Goal: Transaction & Acquisition: Book appointment/travel/reservation

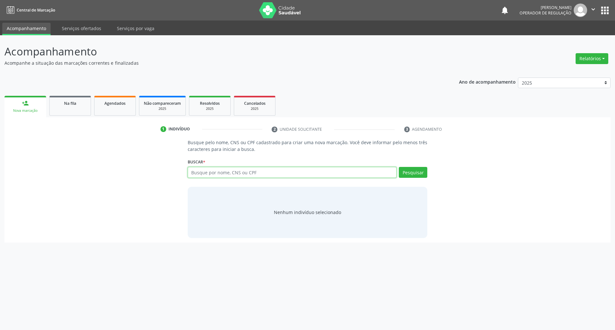
click at [235, 171] on input "text" at bounding box center [292, 172] width 209 height 11
type input "700407133156750"
click at [271, 208] on div "Nenhum indivíduo selecionado" at bounding box center [308, 212] width 240 height 51
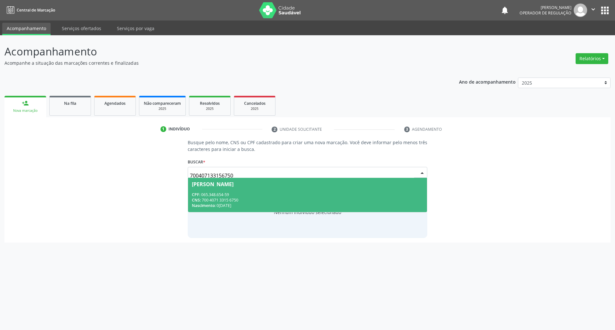
click at [238, 187] on span "[PERSON_NAME] CPF: 065.348.654-59 CNS: 700 4071 3315 6750 Nascimento: [DATE]" at bounding box center [307, 195] width 239 height 34
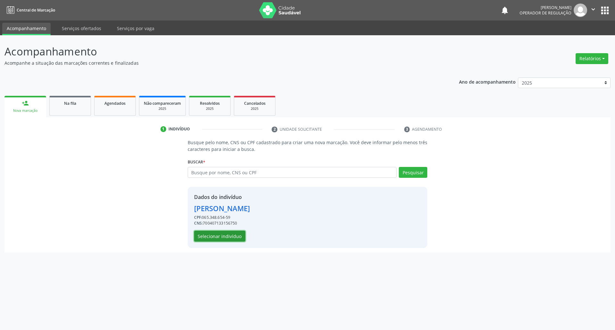
click at [225, 239] on button "Selecionar indivíduo" at bounding box center [219, 236] width 51 height 11
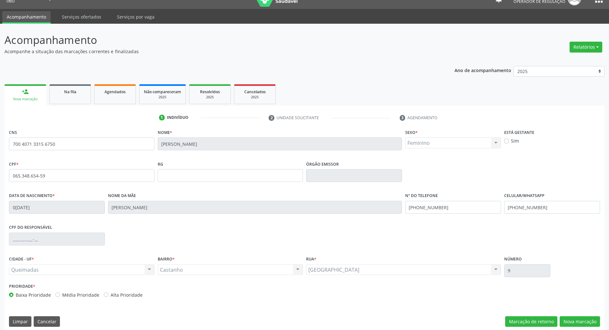
scroll to position [17, 0]
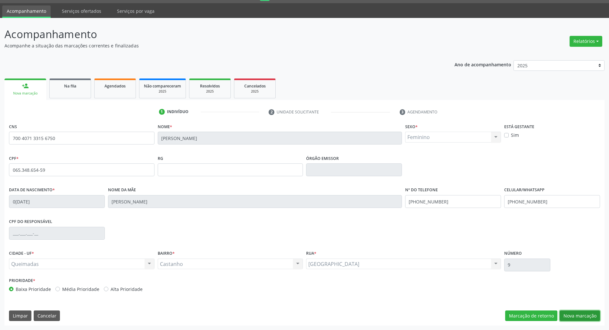
click at [581, 318] on button "Nova marcação" at bounding box center [580, 316] width 40 height 11
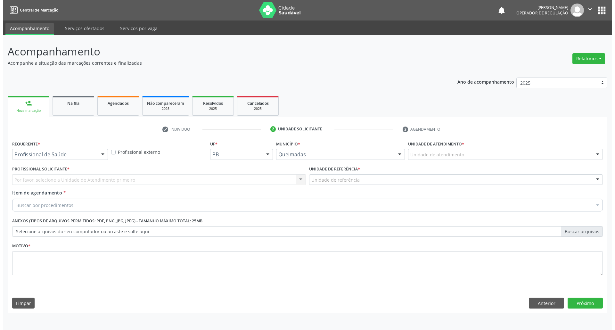
scroll to position [0, 0]
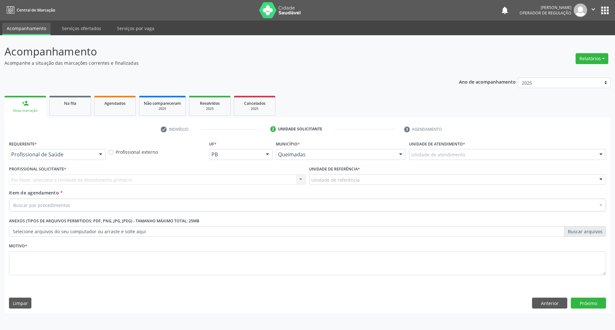
click at [101, 159] on div at bounding box center [101, 154] width 10 height 11
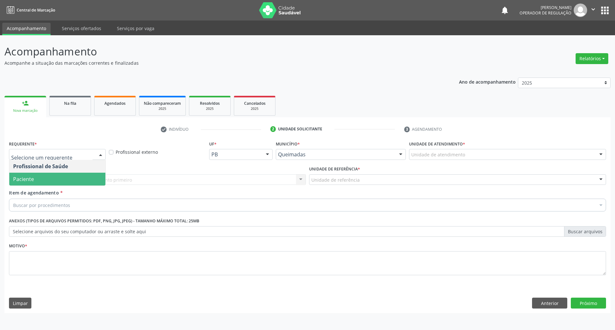
click at [93, 183] on span "Paciente" at bounding box center [57, 179] width 96 height 13
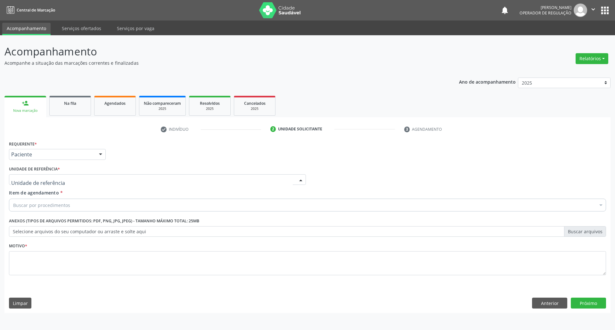
click at [99, 180] on div at bounding box center [157, 179] width 297 height 11
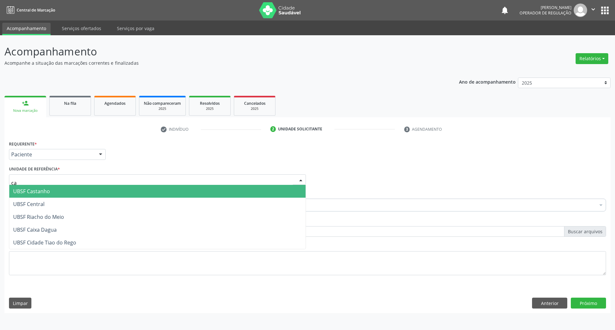
type input "cas"
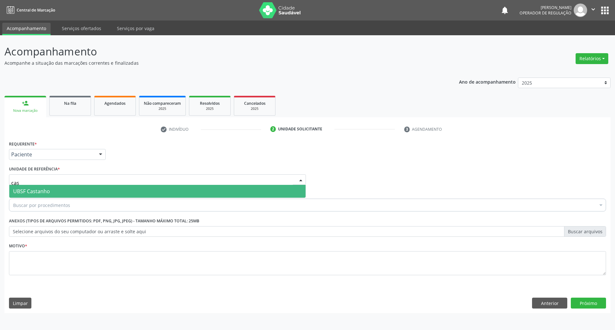
click at [89, 191] on span "UBSF Castanho" at bounding box center [157, 191] width 296 height 13
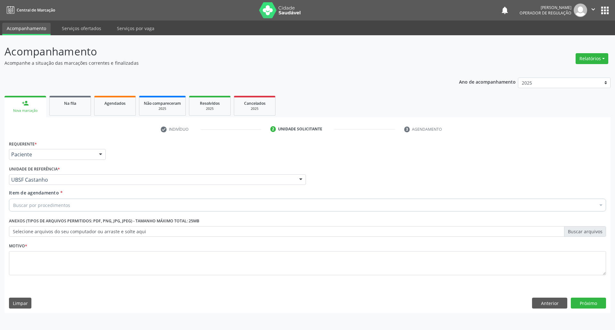
click at [86, 203] on div "Buscar por procedimentos" at bounding box center [307, 205] width 597 height 13
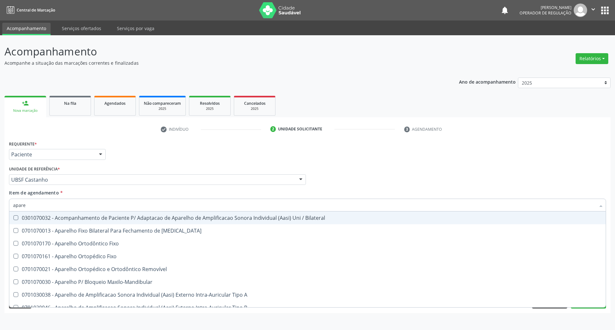
type input "aparel"
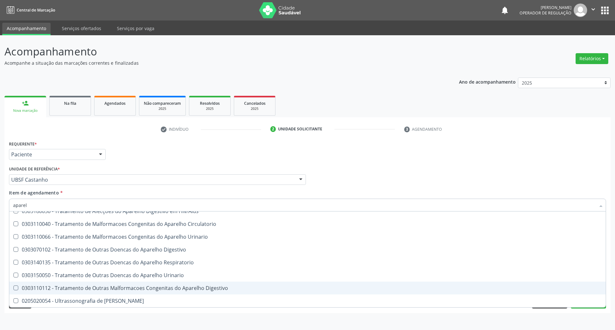
click at [115, 293] on span "0303110112 - Tratamento de Outras Malformacoes Congenitas do Aparelho Digestivo" at bounding box center [307, 288] width 597 height 13
click at [116, 292] on span "0303110112 - Tratamento de Outras Malformacoes Congenitas do Aparelho Digestivo" at bounding box center [307, 288] width 597 height 13
checkbox Digestivo "false"
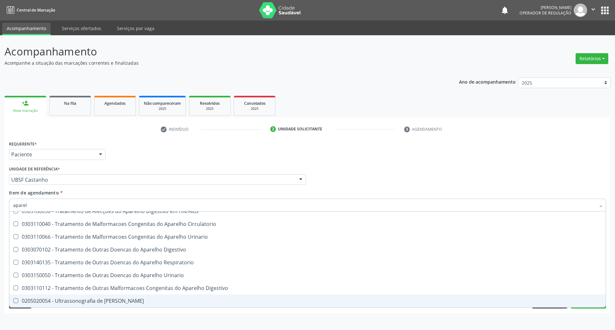
click at [113, 301] on div "0205020054 - Ultrassonografia de [PERSON_NAME]" at bounding box center [307, 300] width 589 height 5
checkbox Urinario "true"
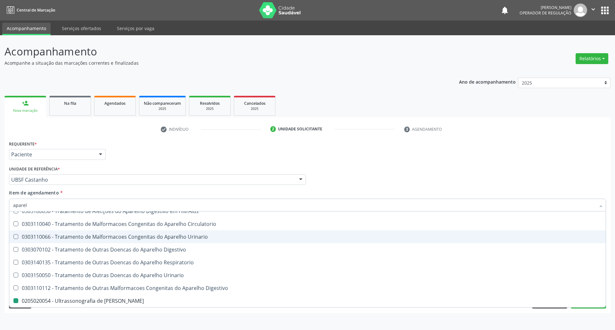
click at [181, 157] on div "Requerente * Paciente Profissional de Saúde Paciente Nenhum resultado encontrad…" at bounding box center [307, 151] width 601 height 25
checkbox Diastema "true"
checkbox Urinario "false"
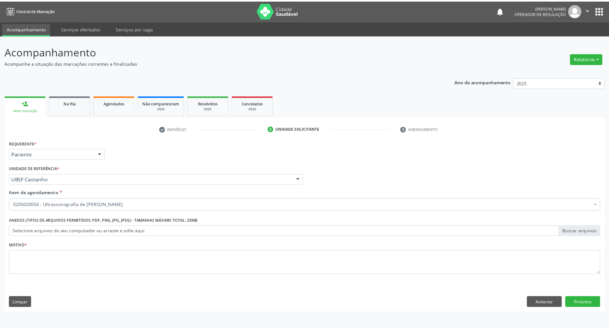
scroll to position [0, 0]
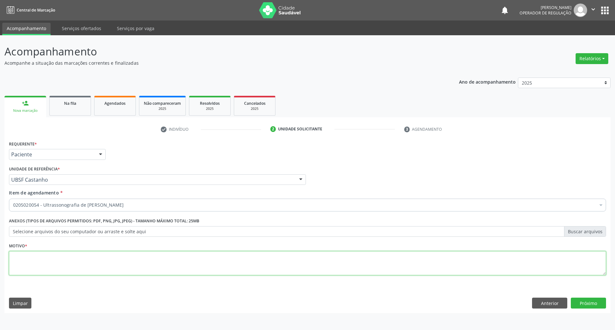
click at [138, 271] on textarea at bounding box center [307, 263] width 597 height 24
type textarea "nefrolitíase"
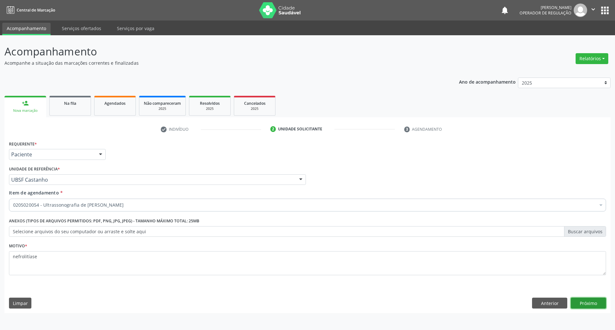
click at [590, 298] on button "Próximo" at bounding box center [588, 303] width 35 height 11
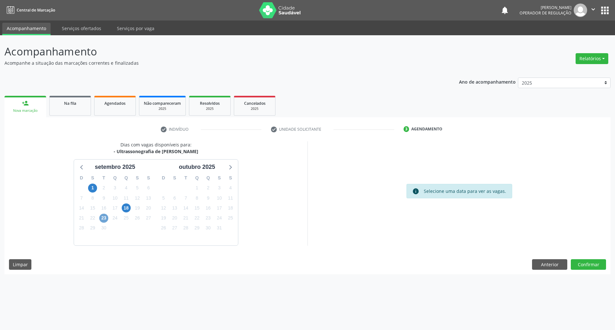
click at [107, 218] on span "23" at bounding box center [103, 218] width 9 height 9
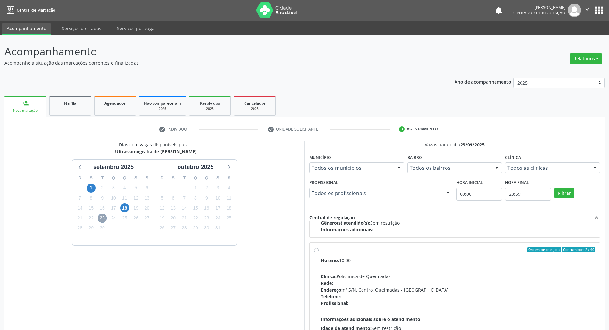
scroll to position [102, 0]
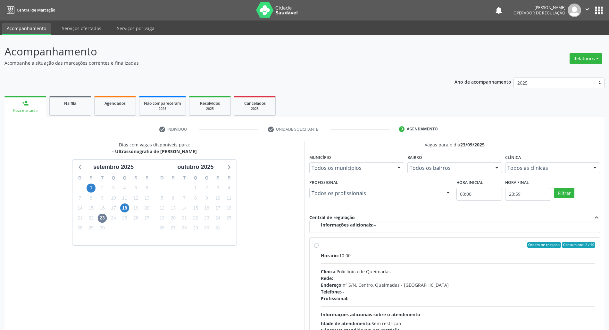
drag, startPoint x: 334, startPoint y: 261, endPoint x: 241, endPoint y: 241, distance: 95.2
click at [334, 262] on div "Horário: 10:00 Clínica: Policlinica de Queimadas Rede: -- Endereço: nº S/N, Cen…" at bounding box center [458, 296] width 274 height 88
click at [319, 248] on input "Ordem de chegada Consumidos: 2 / 40 Horário: 10:00 Clínica: Policlinica de Quei…" at bounding box center [316, 245] width 4 height 6
radio input "true"
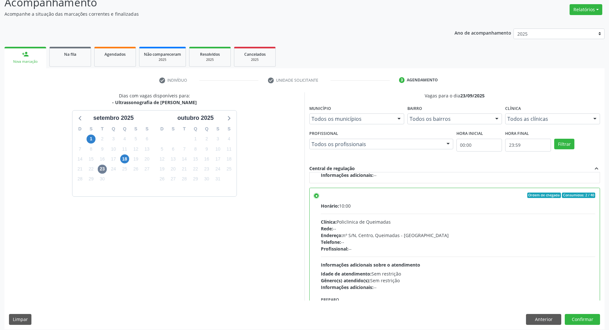
scroll to position [53, 0]
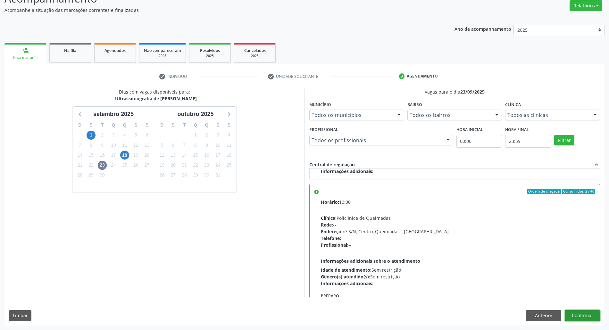
click at [586, 313] on button "Confirmar" at bounding box center [582, 315] width 35 height 11
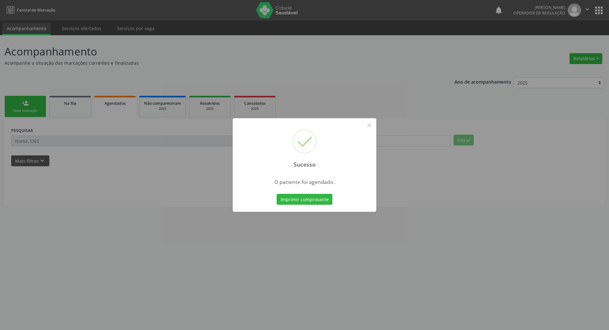
scroll to position [0, 0]
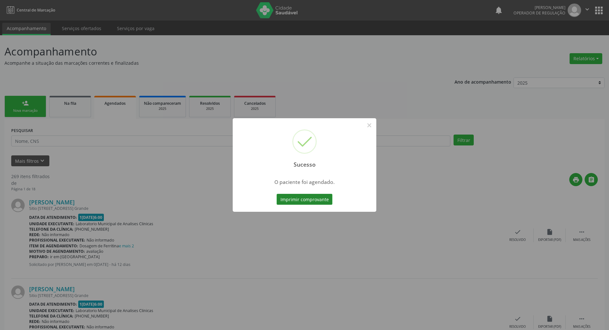
click at [303, 199] on button "Imprimir comprovante" at bounding box center [305, 199] width 56 height 11
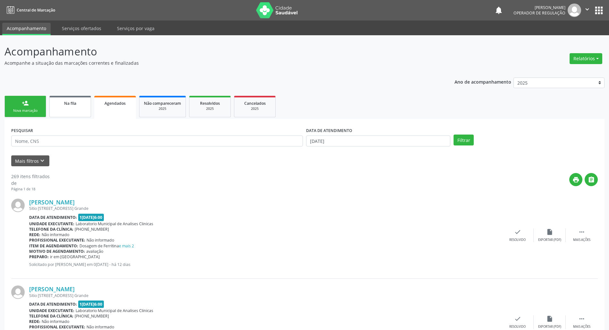
click at [52, 116] on link "Na fila" at bounding box center [70, 106] width 42 height 21
click at [14, 103] on link "person_add Nova marcação" at bounding box center [25, 106] width 42 height 21
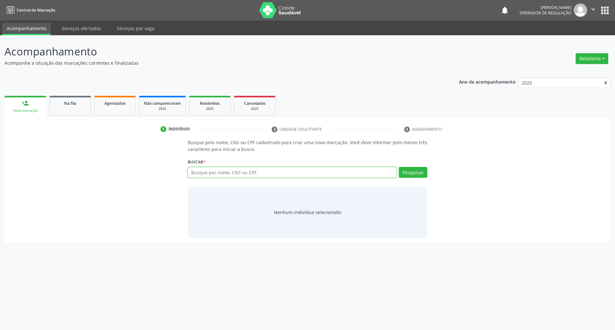
click at [233, 168] on input "text" at bounding box center [292, 172] width 209 height 11
type input "702902585898078"
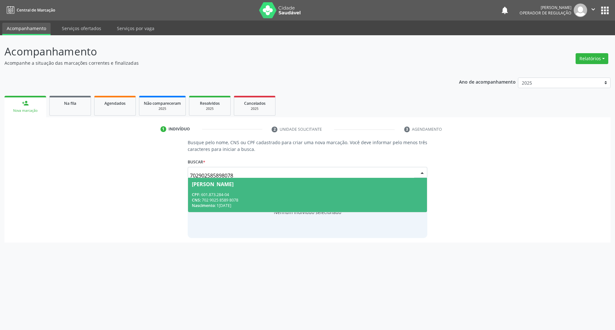
click at [327, 190] on span "[PERSON_NAME] CPF: 601.873.284-04 CNS: 702 9025 8589 8078 Nascimento: [DATE]" at bounding box center [307, 195] width 239 height 34
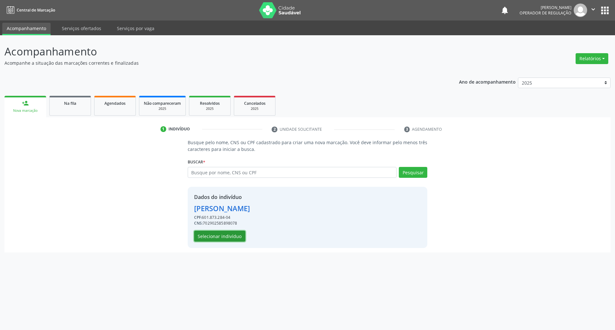
click at [232, 236] on button "Selecionar indivíduo" at bounding box center [219, 236] width 51 height 11
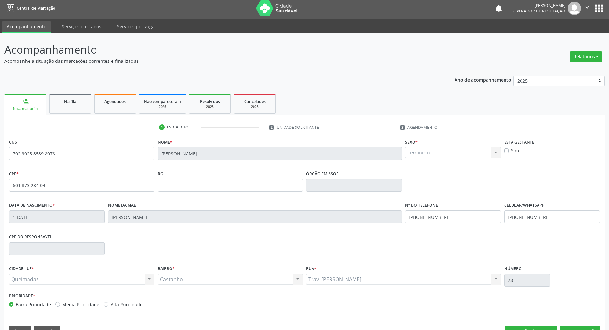
scroll to position [17, 0]
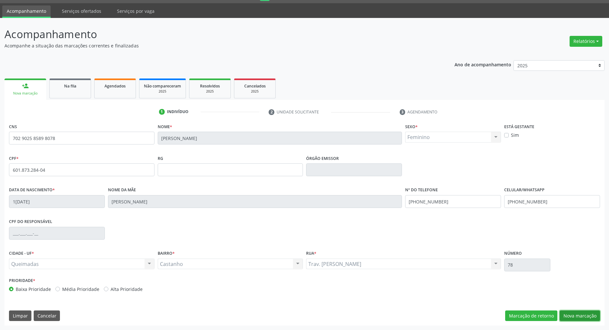
click at [592, 321] on button "Nova marcação" at bounding box center [580, 316] width 40 height 11
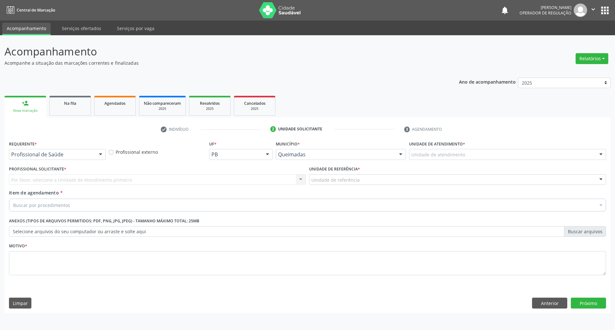
drag, startPoint x: 87, startPoint y: 159, endPoint x: 76, endPoint y: 175, distance: 19.4
click at [87, 160] on div "Profissional de Saúde Profissional de Saúde Paciente Nenhum resultado encontrad…" at bounding box center [57, 154] width 97 height 11
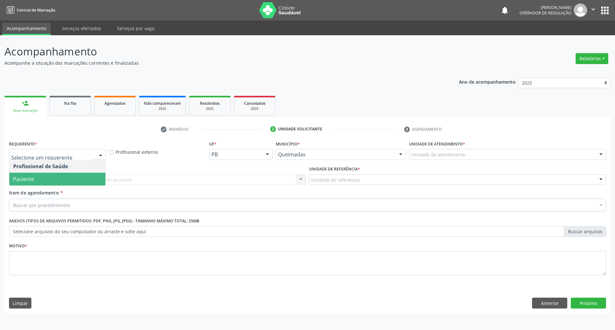
drag, startPoint x: 75, startPoint y: 179, endPoint x: 85, endPoint y: 182, distance: 10.7
click at [75, 179] on span "Paciente" at bounding box center [57, 179] width 96 height 13
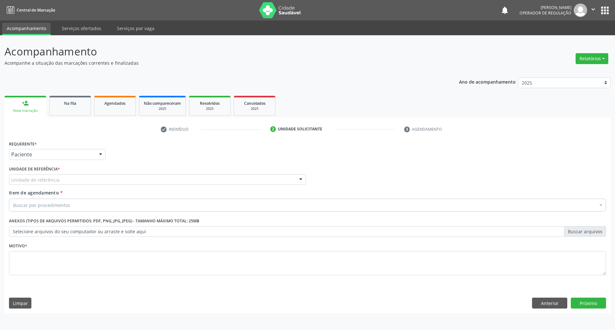
click at [92, 178] on div "Unidade de referência" at bounding box center [157, 179] width 297 height 11
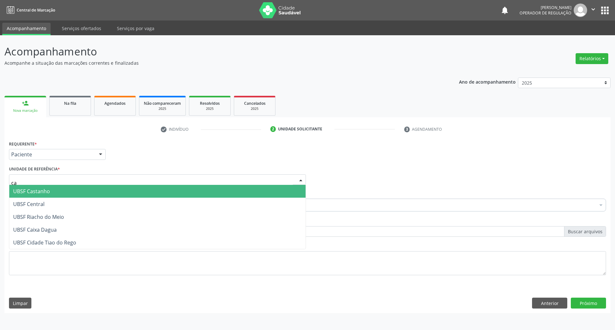
type input "cas"
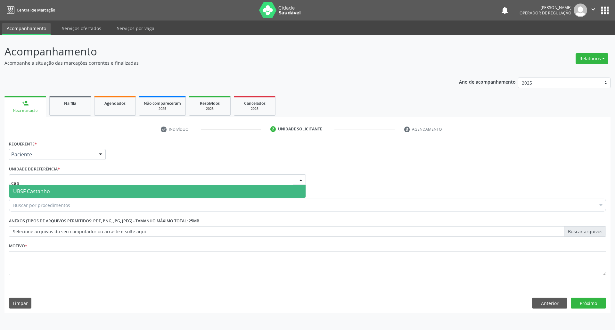
click at [85, 194] on span "UBSF Castanho" at bounding box center [157, 191] width 296 height 13
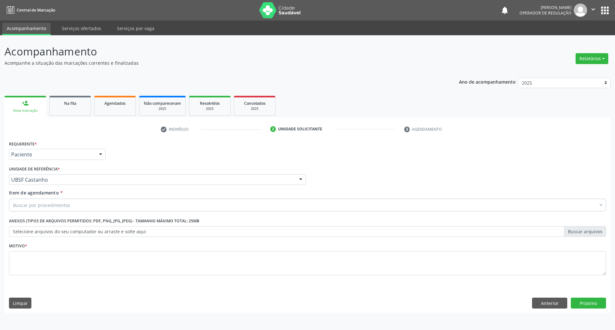
click at [81, 203] on div "Buscar por procedimentos" at bounding box center [307, 205] width 597 height 13
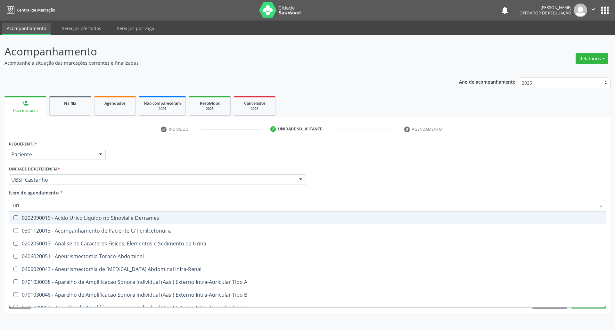
type input "urin"
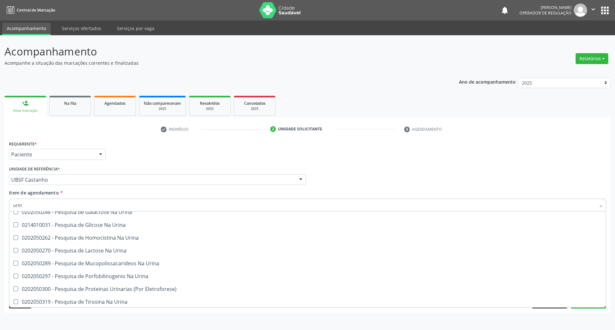
scroll to position [314, 0]
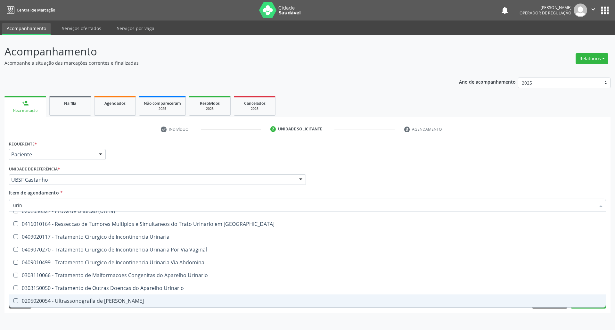
click at [102, 298] on div "0205020054 - Ultrassonografia de [PERSON_NAME]" at bounding box center [307, 300] width 589 height 5
checkbox Urinario "true"
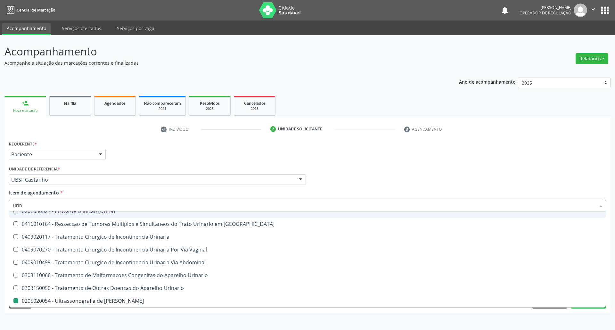
click at [131, 187] on div "Unidade de referência * UBSF Castanho UBSF Ligeiro II UBSF Saulo Leal [PERSON_N…" at bounding box center [157, 176] width 300 height 25
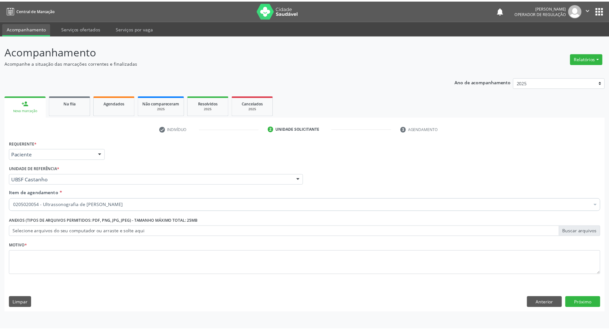
scroll to position [0, 0]
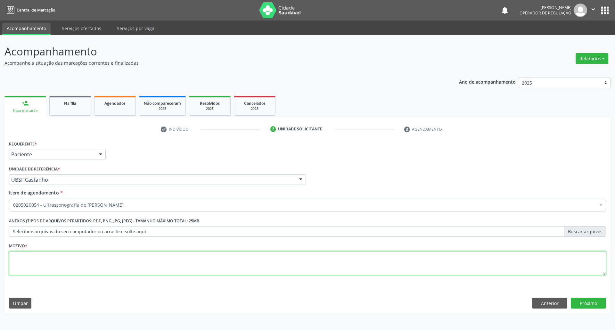
click at [95, 268] on textarea at bounding box center [307, 263] width 597 height 24
type textarea "cisto"
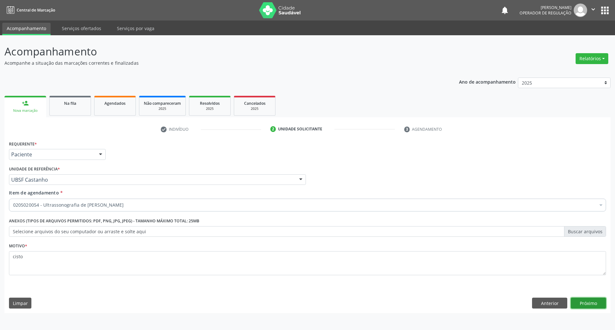
click button "Próximo" at bounding box center [588, 303] width 35 height 11
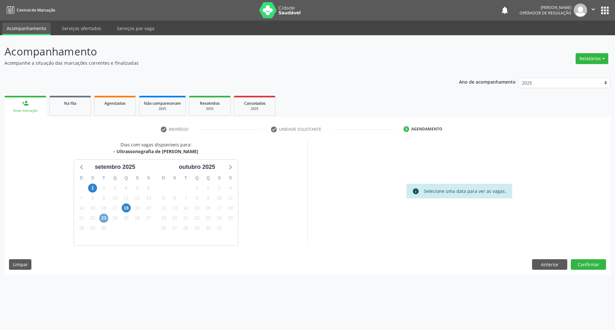
click at [103, 219] on span "23" at bounding box center [103, 218] width 9 height 9
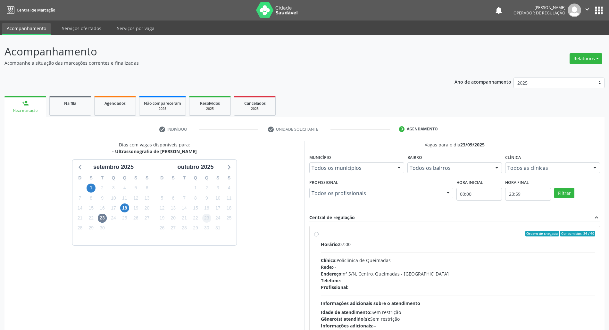
drag, startPoint x: 355, startPoint y: 259, endPoint x: 205, endPoint y: 218, distance: 155.5
click at [344, 256] on div "Horário: 07:00 Clínica: Policlinica de Queimadas Rede: -- Endereço: nº S/N, Cen…" at bounding box center [458, 285] width 274 height 88
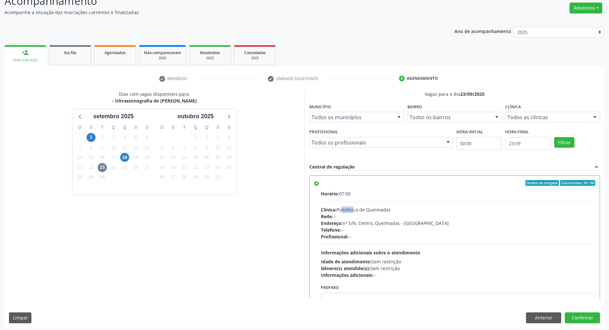
scroll to position [53, 0]
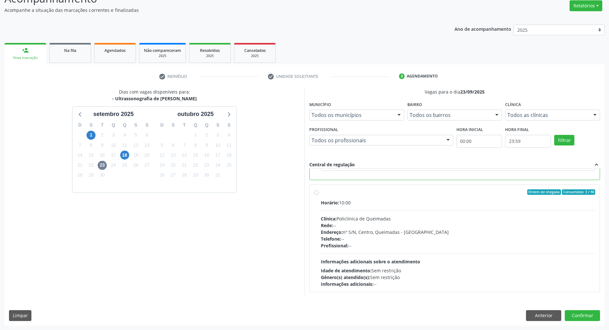
click at [431, 258] on div "Horário: 10:00 Clínica: Policlinica de Queimadas Rede: -- Endereço: nº S/N, Cen…" at bounding box center [458, 243] width 274 height 88
click at [319, 195] on input "Ordem de chegada Consumidos: 3 / 40 Horário: 10:00 Clínica: Policlinica de Quei…" at bounding box center [316, 192] width 4 height 6
radio input "false"
radio input "true"
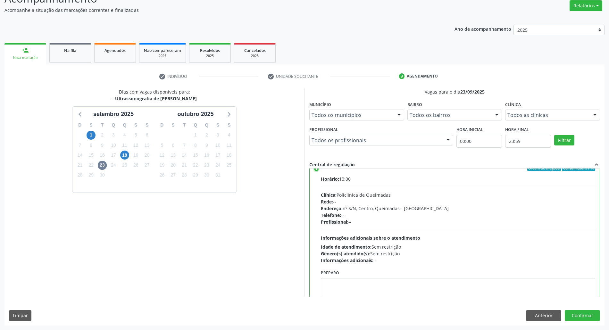
scroll to position [145, 0]
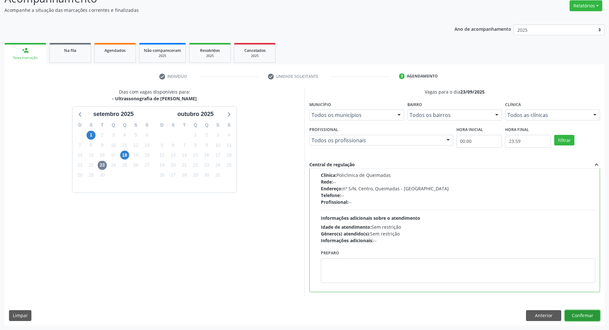
click at [584, 313] on button "Confirmar" at bounding box center [582, 315] width 35 height 11
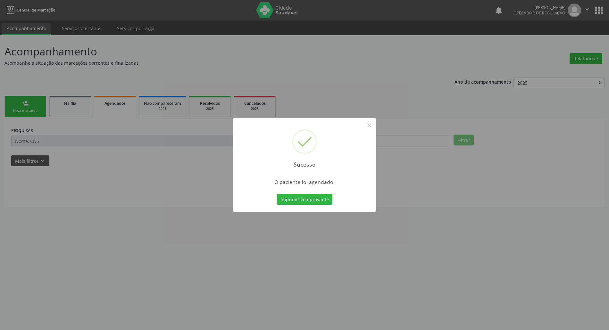
scroll to position [0, 0]
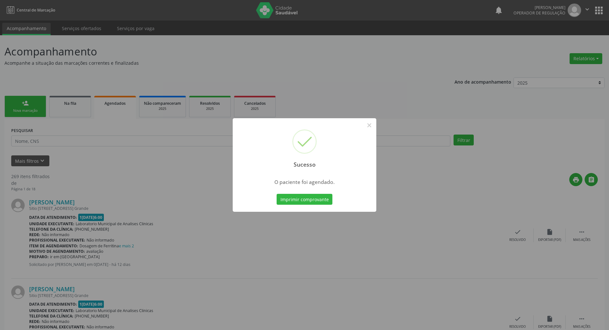
click at [277, 194] on button "Imprimir comprovante" at bounding box center [305, 199] width 56 height 11
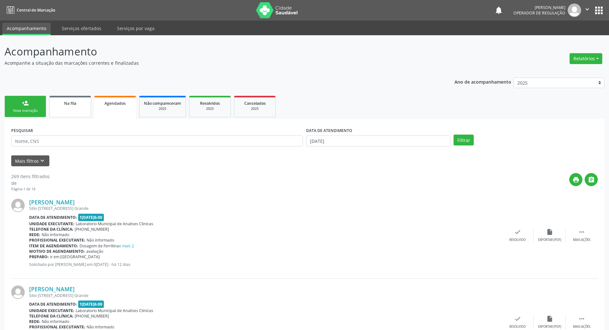
click at [67, 103] on span "Na fila" at bounding box center [70, 103] width 12 height 5
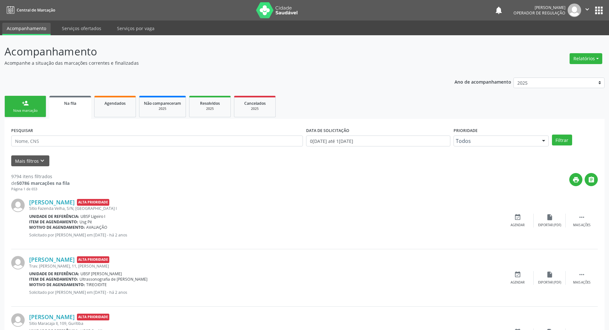
click at [33, 112] on div "Nova marcação" at bounding box center [25, 110] width 32 height 5
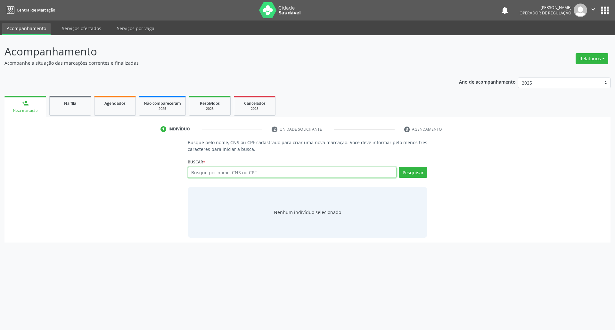
click at [285, 174] on input "text" at bounding box center [292, 172] width 209 height 11
type input "700002281200404"
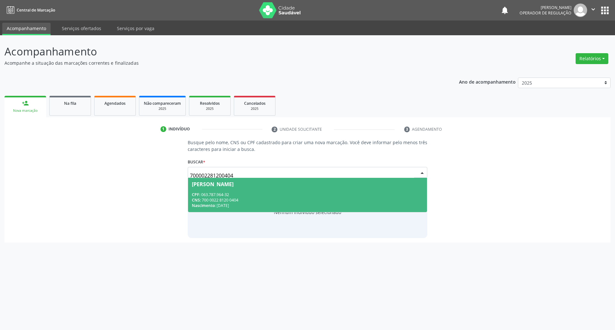
click at [275, 198] on div "CNS: 700 0022 8120 0404" at bounding box center [308, 199] width 232 height 5
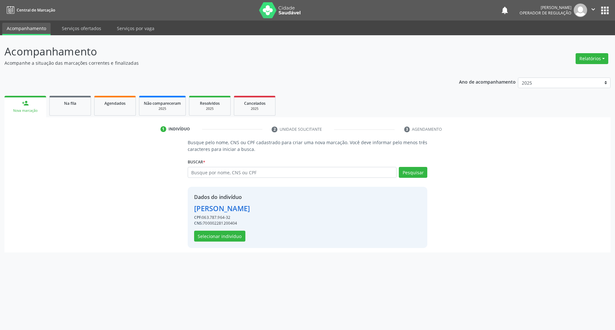
click at [233, 244] on div "Dados do indivíduo [PERSON_NAME] CPF: 063.787.964-32 CNS: 700002281200404 Selec…" at bounding box center [308, 217] width 240 height 61
click at [226, 234] on button "Selecionar indivíduo" at bounding box center [219, 236] width 51 height 11
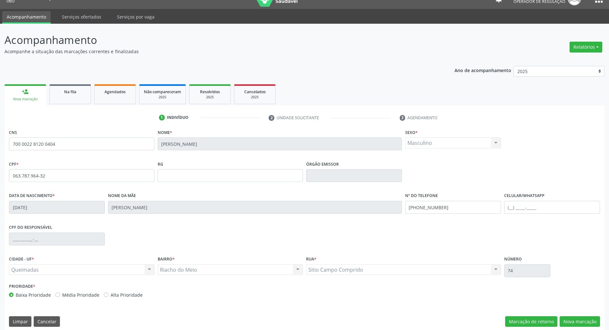
scroll to position [17, 0]
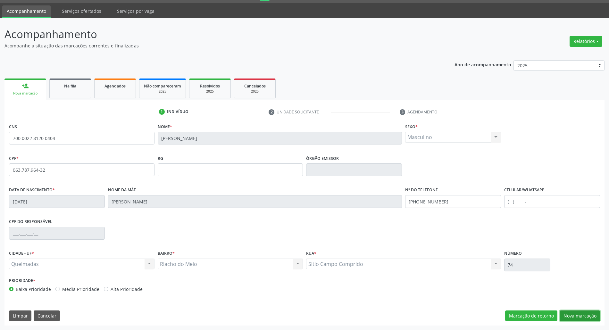
click at [578, 320] on button "Nova marcação" at bounding box center [580, 316] width 40 height 11
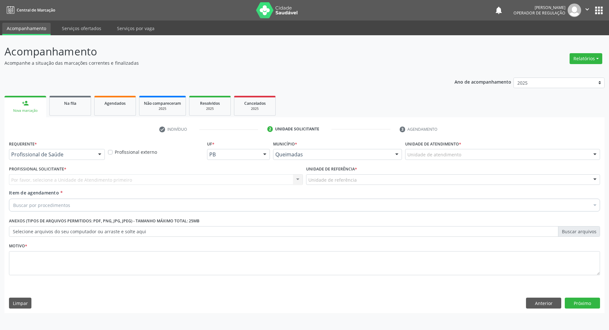
scroll to position [0, 0]
drag, startPoint x: 27, startPoint y: 157, endPoint x: 26, endPoint y: 168, distance: 11.3
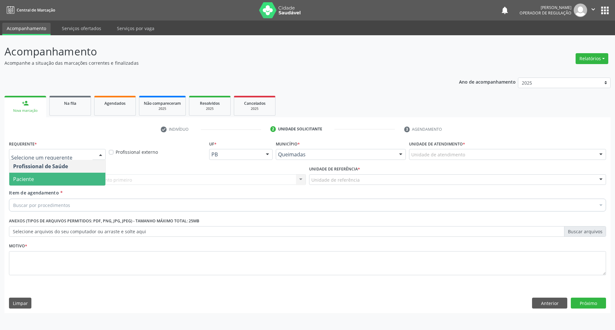
click at [27, 181] on span "Paciente" at bounding box center [23, 179] width 21 height 7
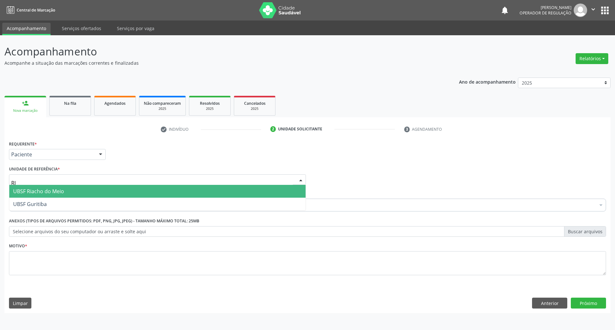
type input "RIA"
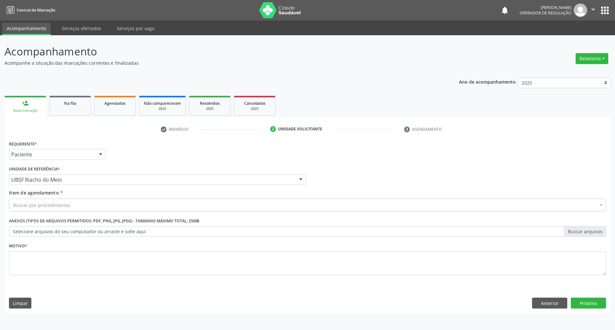
click at [27, 211] on div "Buscar por procedimentos" at bounding box center [307, 205] width 597 height 13
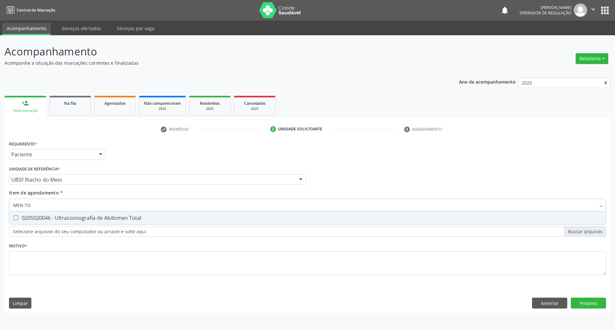
type input "MEN TOT"
click at [32, 215] on div "0205020046 - Ultrassonografia de Abdomen Total" at bounding box center [307, 217] width 589 height 5
checkbox Total "true"
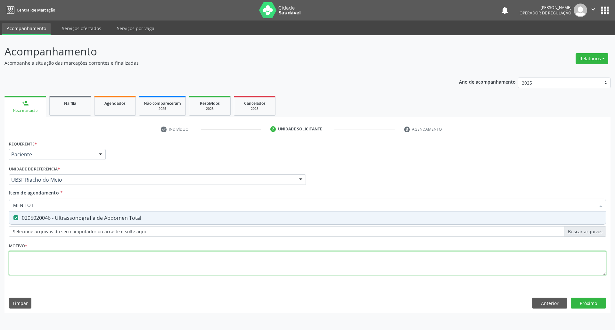
click at [24, 271] on div "Requerente * Paciente Profissional de Saúde Paciente Nenhum resultado encontrad…" at bounding box center [307, 211] width 597 height 145
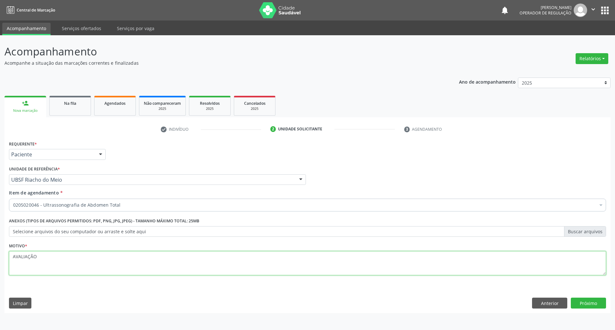
type textarea "AVALIAÇÃO"
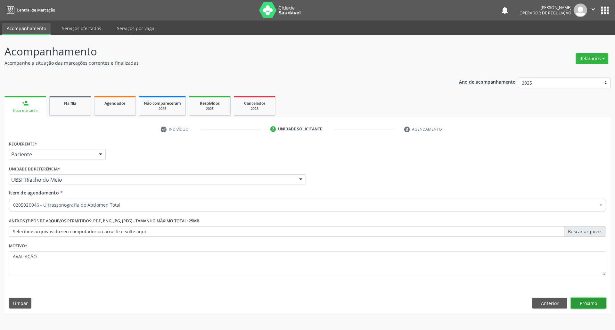
click button "Próximo" at bounding box center [588, 303] width 35 height 11
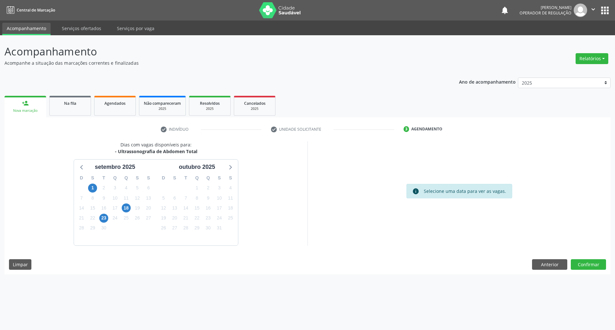
click at [103, 223] on div "30" at bounding box center [103, 228] width 9 height 10
click at [102, 221] on span "23" at bounding box center [103, 218] width 9 height 9
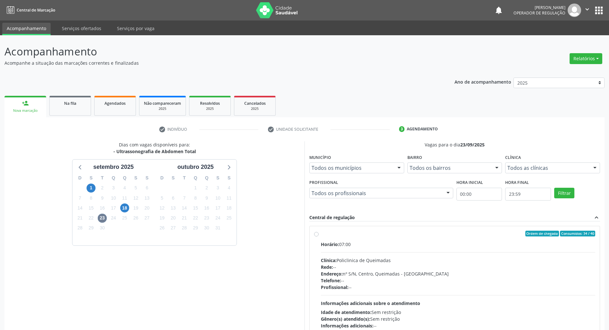
click at [508, 244] on div "Horário: 07:00" at bounding box center [458, 244] width 274 height 7
click at [319, 236] on input "Ordem de chegada Consumidos: 34 / 40 Horário: 07:00 Clínica: Policlinica de Que…" at bounding box center [316, 234] width 4 height 6
radio input "true"
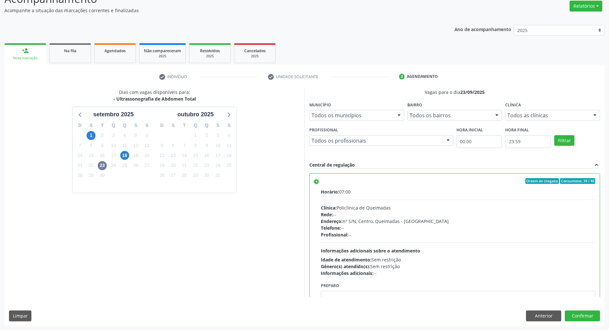
scroll to position [53, 0]
click at [576, 313] on button "Confirmar" at bounding box center [582, 315] width 35 height 11
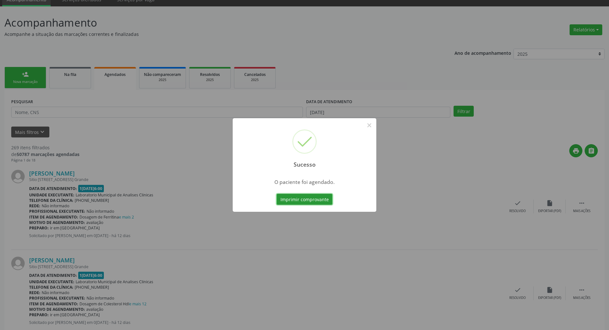
scroll to position [43, 0]
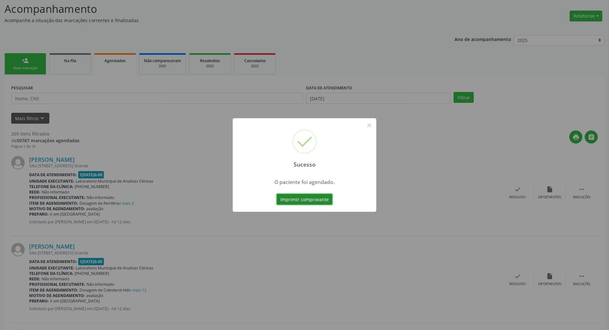
click at [326, 199] on button "Imprimir comprovante" at bounding box center [305, 199] width 56 height 11
